Goal: Complete application form

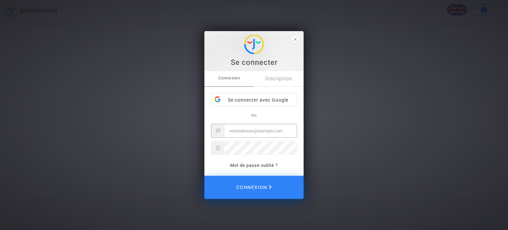
type input "[EMAIL_ADDRESS][DOMAIN_NAME]"
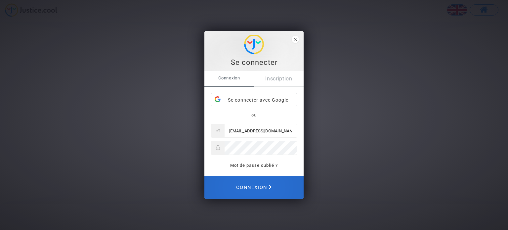
click at [250, 182] on span "Connexion" at bounding box center [253, 187] width 35 height 15
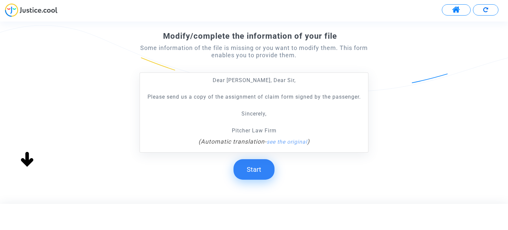
scroll to position [99, 0]
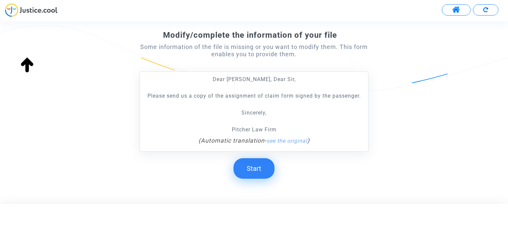
click at [246, 168] on button "Start" at bounding box center [253, 168] width 41 height 20
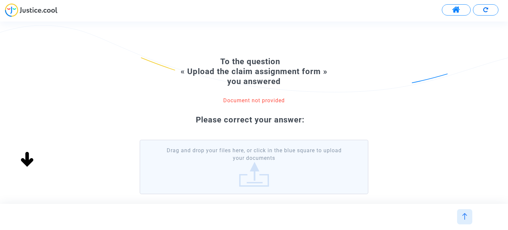
click at [248, 161] on label "Drag and drop your files here, or click in the blue square to upload your docum…" at bounding box center [253, 166] width 228 height 55
click at [0, 0] on input "Drag and drop your files here, or click in the blue square to upload your docum…" at bounding box center [0, 0] width 0 height 0
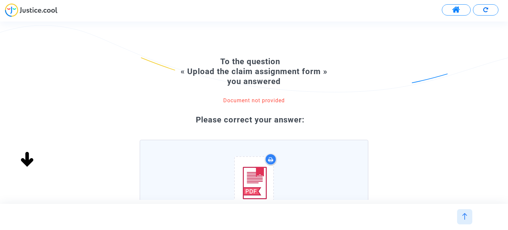
scroll to position [111, 0]
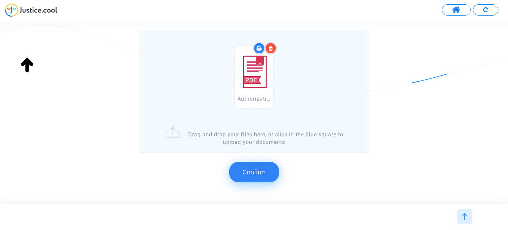
click at [258, 173] on span "Confirm" at bounding box center [253, 172] width 23 height 8
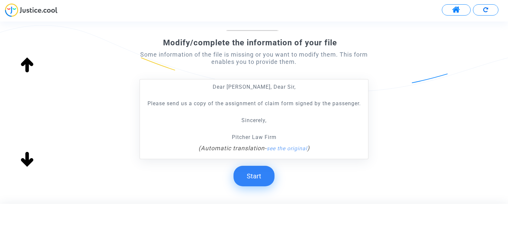
scroll to position [123, 0]
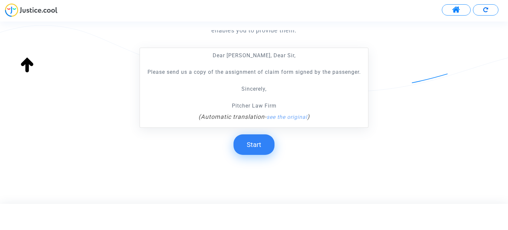
click at [259, 146] on button "Start" at bounding box center [253, 144] width 41 height 20
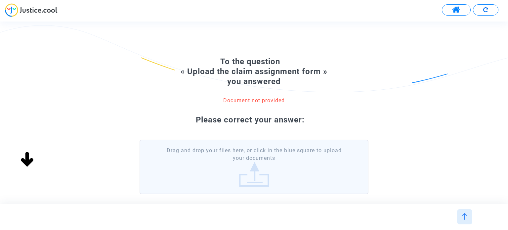
click at [266, 156] on label "Drag and drop your files here, or click in the blue square to upload your docum…" at bounding box center [253, 166] width 228 height 55
click at [0, 0] on input "Drag and drop your files here, or click in the blue square to upload your docum…" at bounding box center [0, 0] width 0 height 0
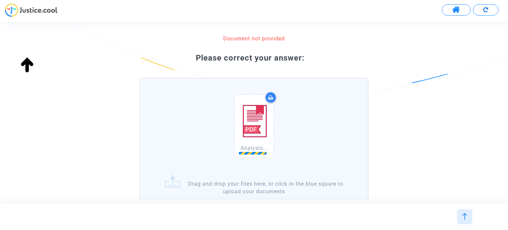
scroll to position [111, 0]
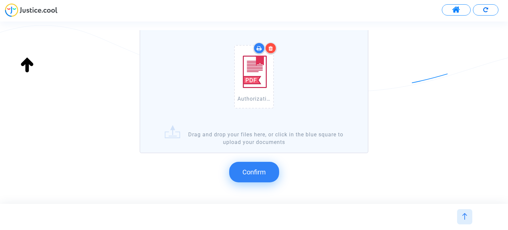
click at [260, 166] on button "Confirm" at bounding box center [254, 172] width 50 height 20
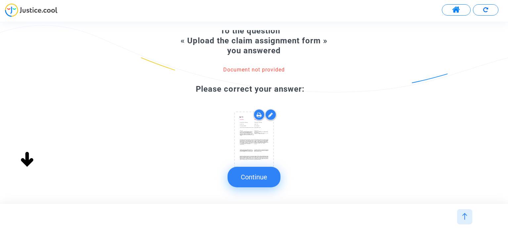
scroll to position [48, 0]
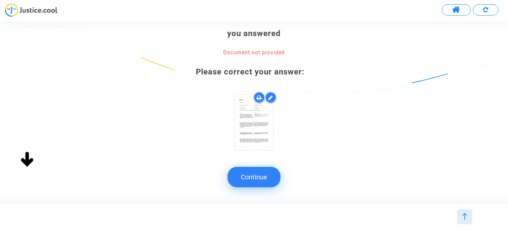
click at [249, 179] on button "Continue" at bounding box center [253, 177] width 53 height 20
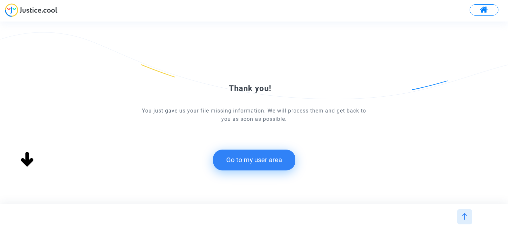
scroll to position [0, 0]
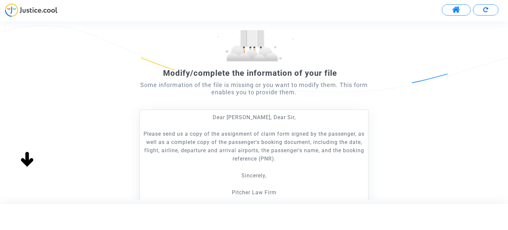
scroll to position [148, 0]
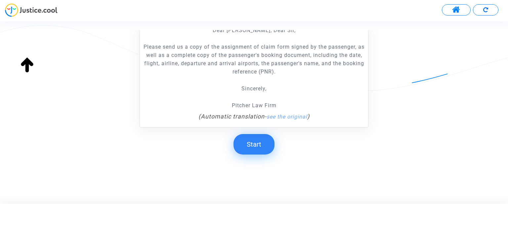
click at [259, 143] on button "Start" at bounding box center [253, 144] width 41 height 20
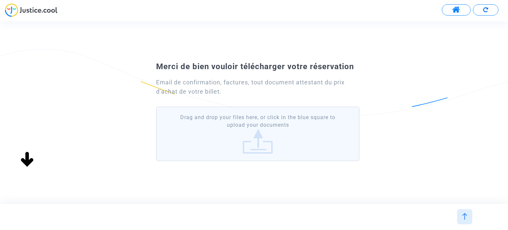
click at [251, 139] on label "Drag and drop your files here, or click in the blue square to upload your docum…" at bounding box center [257, 133] width 203 height 55
click at [0, 0] on input "Drag and drop your files here, or click in the blue square to upload your docum…" at bounding box center [0, 0] width 0 height 0
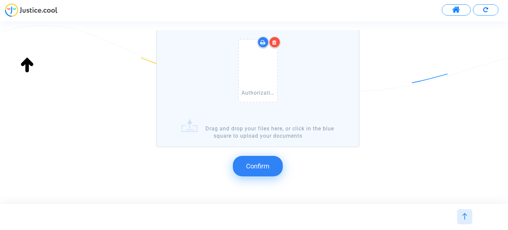
scroll to position [99, 0]
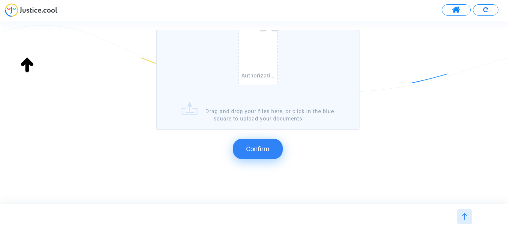
click at [255, 142] on button "Confirm" at bounding box center [258, 148] width 50 height 20
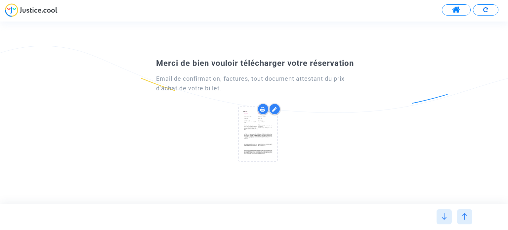
scroll to position [0, 0]
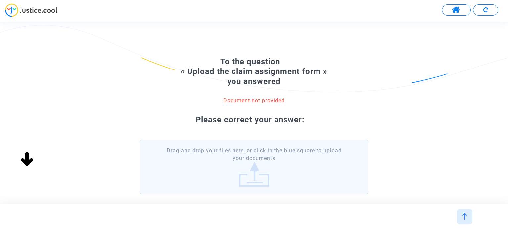
click at [259, 166] on label "Drag and drop your files here, or click in the blue square to upload your docum…" at bounding box center [253, 166] width 228 height 55
click at [0, 0] on input "Drag and drop your files here, or click in the blue square to upload your docum…" at bounding box center [0, 0] width 0 height 0
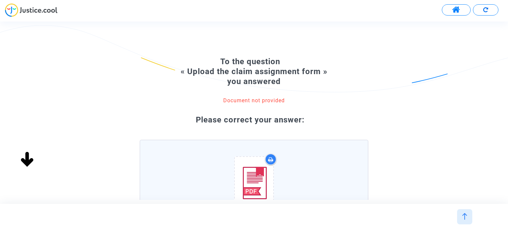
scroll to position [111, 0]
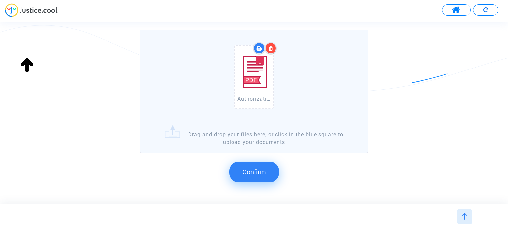
click at [257, 172] on span "Confirm" at bounding box center [253, 172] width 23 height 8
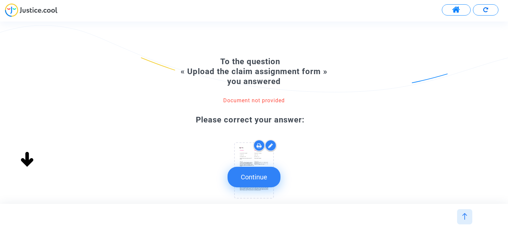
scroll to position [48, 0]
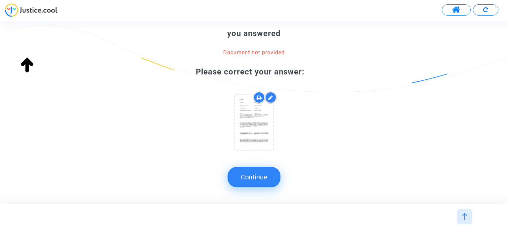
click at [270, 174] on button "Continue" at bounding box center [253, 177] width 53 height 20
